Goal: Book appointment/travel/reservation

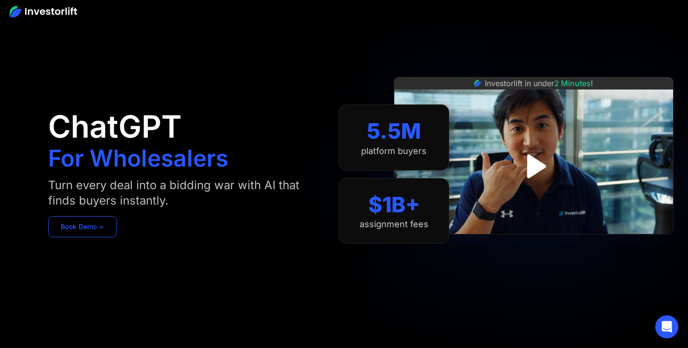
click at [100, 223] on link "Book Demo ➢" at bounding box center [82, 226] width 69 height 21
click at [100, 226] on link "Book Demo ➢" at bounding box center [82, 226] width 69 height 21
